Goal: Navigation & Orientation: Find specific page/section

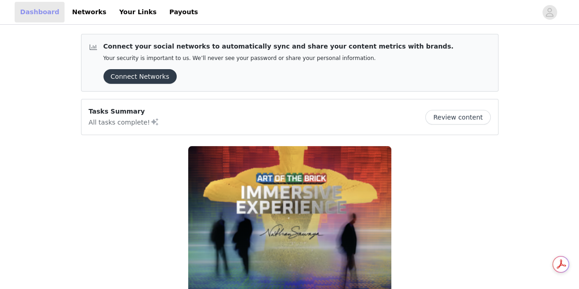
click at [39, 11] on link "Dashboard" at bounding box center [40, 12] width 50 height 21
click at [80, 5] on link "Networks" at bounding box center [88, 12] width 45 height 21
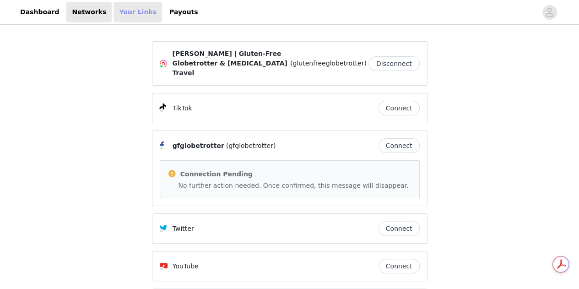
click at [114, 7] on link "Your Links" at bounding box center [138, 12] width 49 height 21
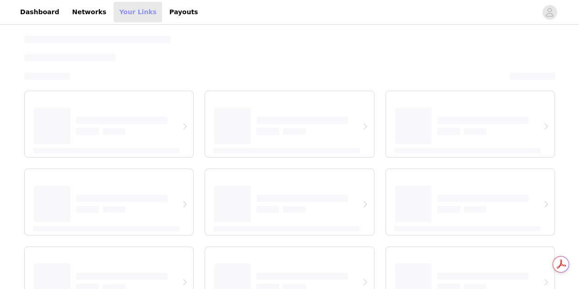
select select "12"
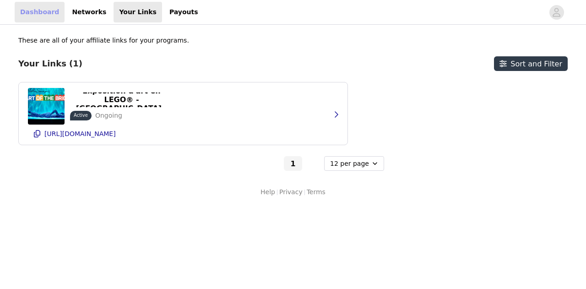
click at [29, 16] on link "Dashboard" at bounding box center [40, 12] width 50 height 21
